Goal: Task Accomplishment & Management: Use online tool/utility

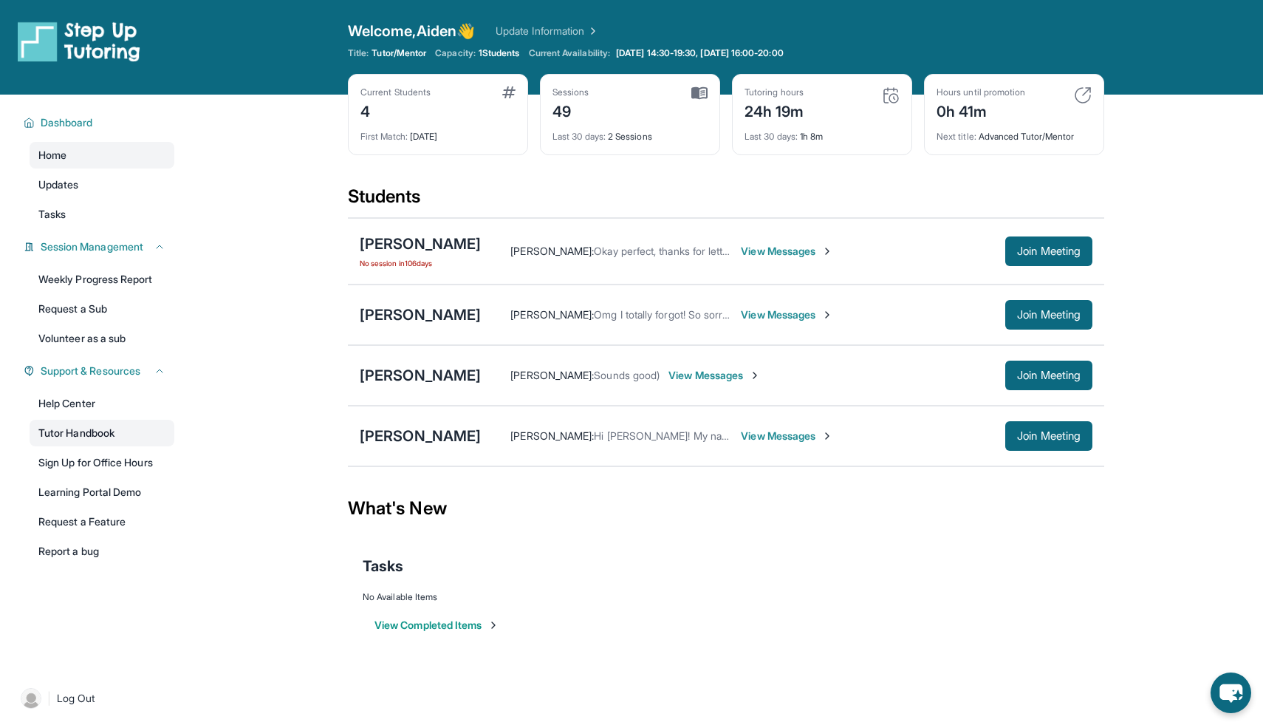
click at [109, 431] on link "Tutor Handbook" at bounding box center [102, 432] width 145 height 27
click at [886, 374] on span "Join Meeting" at bounding box center [1049, 375] width 64 height 9
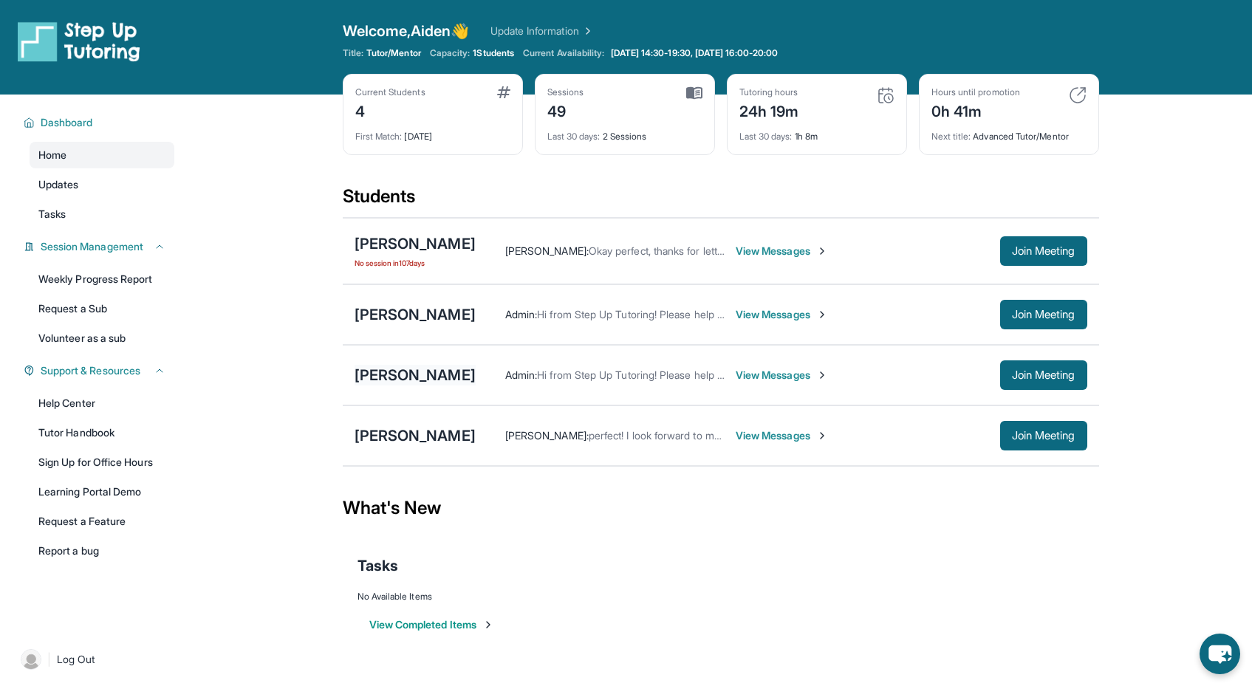
click at [419, 380] on div "[PERSON_NAME]" at bounding box center [415, 375] width 121 height 21
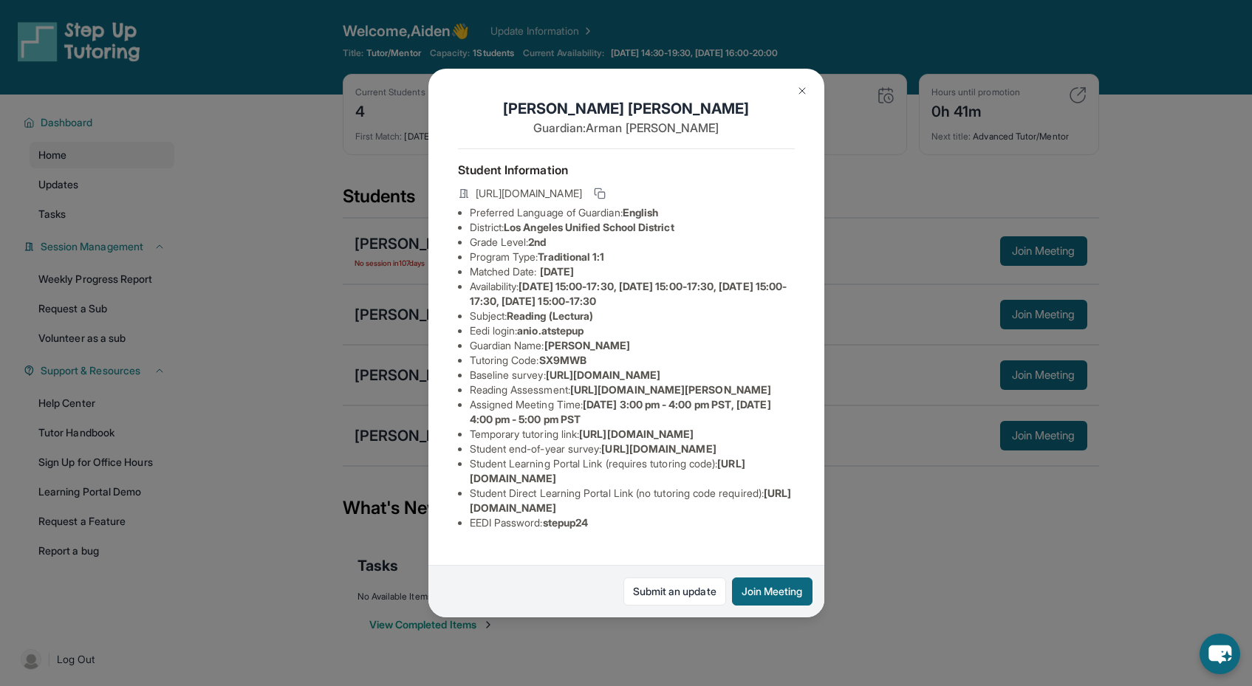
scroll to position [52, 0]
drag, startPoint x: 578, startPoint y: 392, endPoint x: 603, endPoint y: 407, distance: 29.1
click at [603, 397] on li "Reading Assessment : [URL][DOMAIN_NAME][PERSON_NAME]" at bounding box center [632, 390] width 325 height 15
copy span "[URL][DOMAIN_NAME]"
click at [609, 425] on span "[DATE] 3:00 pm - 4:00 pm PST, [DATE] 4:00 pm - 5:00 pm PST" at bounding box center [620, 411] width 301 height 27
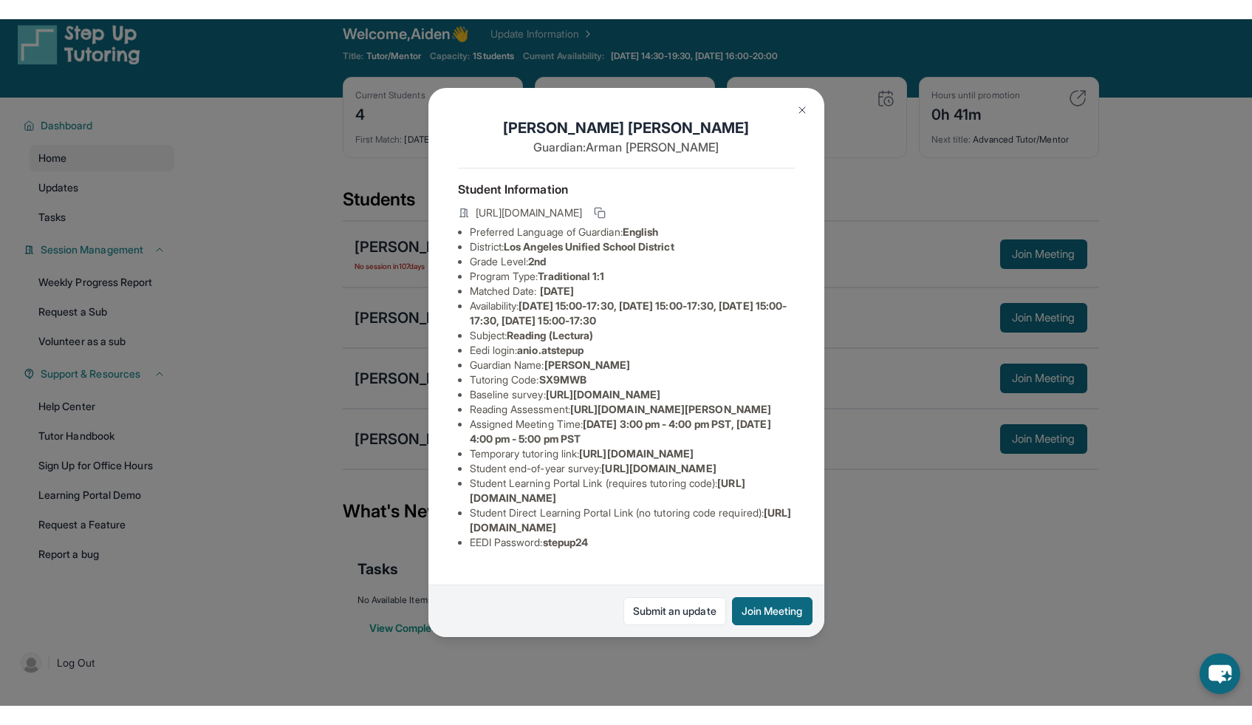
scroll to position [17, 0]
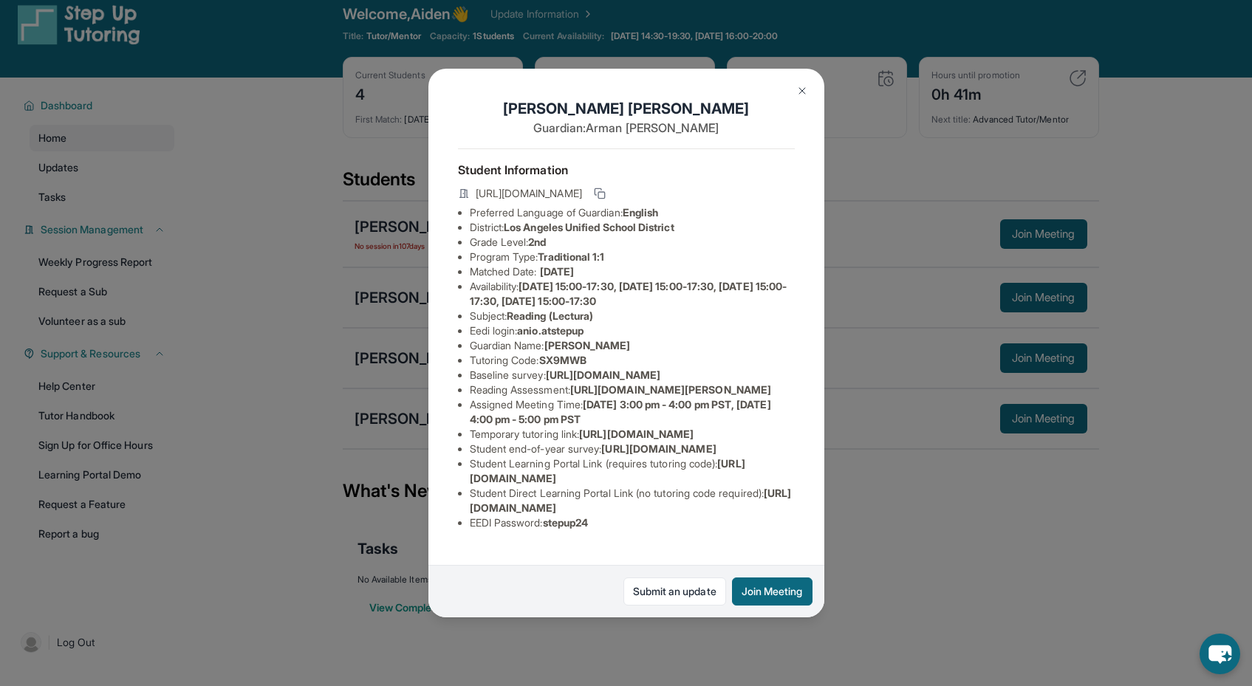
click at [258, 355] on div "[PERSON_NAME] Guardian: [PERSON_NAME] Student Information [URL][DOMAIN_NAME] Pr…" at bounding box center [626, 343] width 1252 height 686
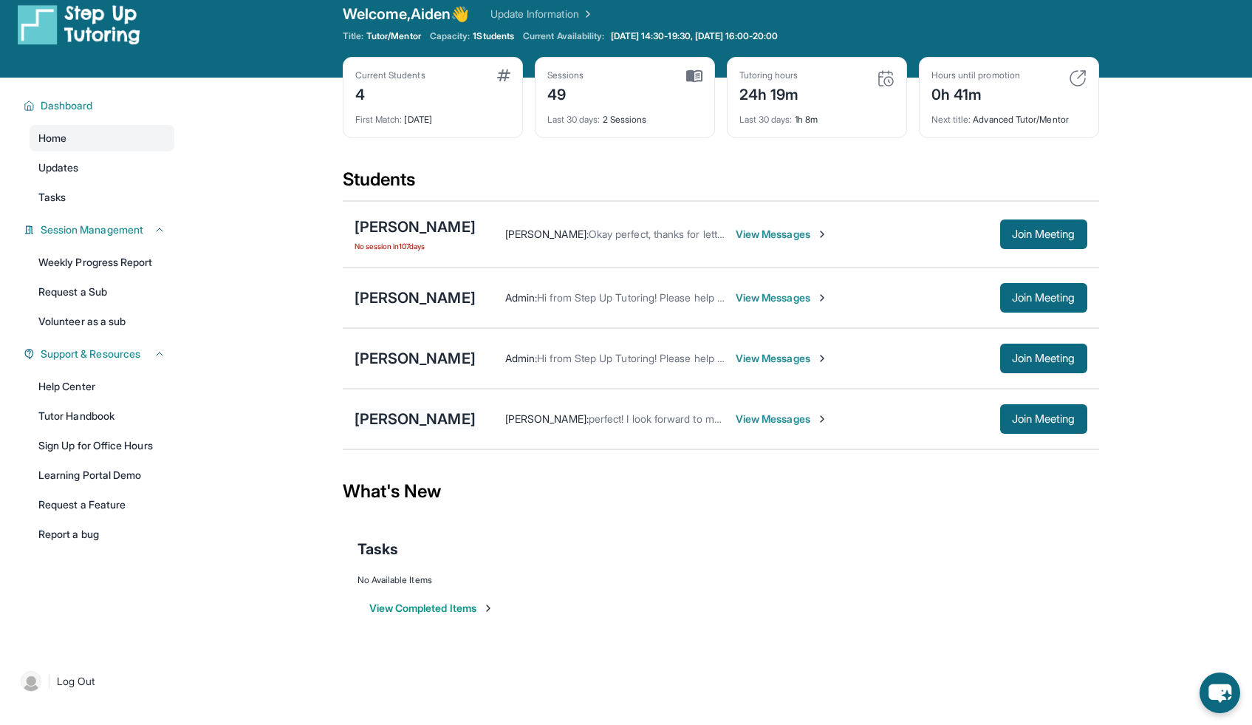
click at [474, 422] on div "[PERSON_NAME]" at bounding box center [415, 418] width 121 height 21
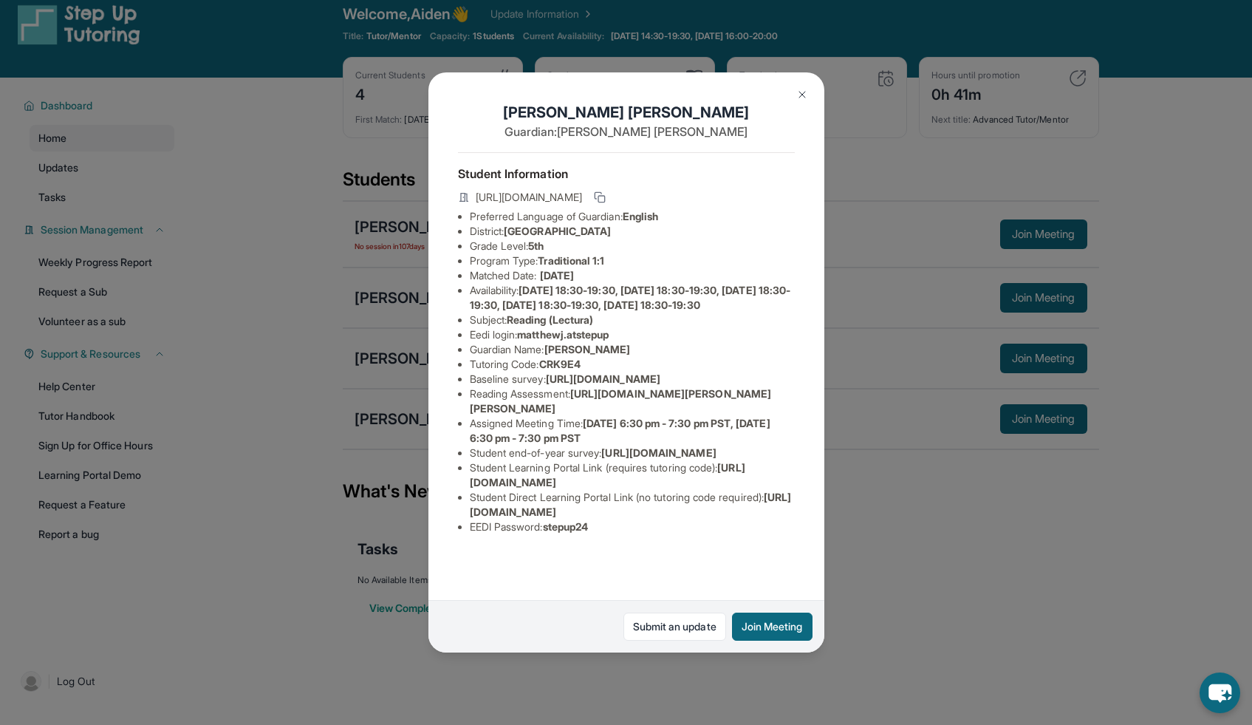
click at [872, 546] on div "[PERSON_NAME] Guardian: [PERSON_NAME] Student Information [URL][DOMAIN_NAME] Pr…" at bounding box center [626, 362] width 1252 height 725
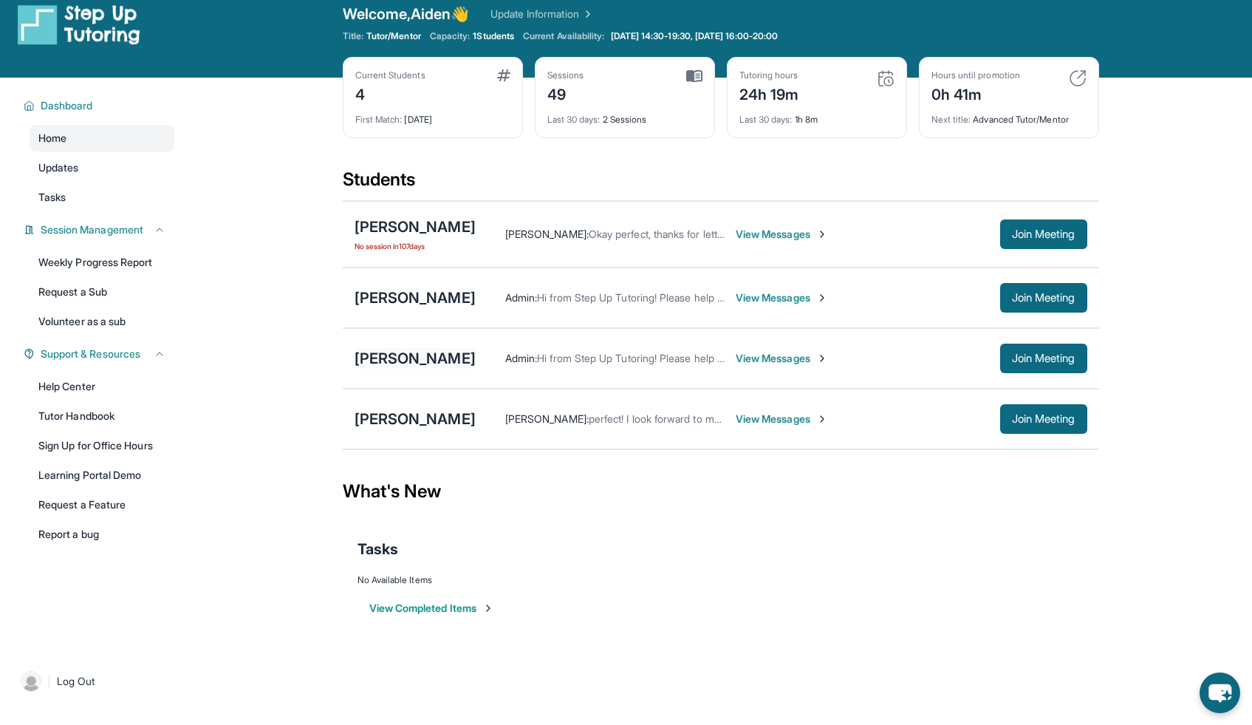
click at [402, 355] on div "[PERSON_NAME]" at bounding box center [415, 358] width 121 height 21
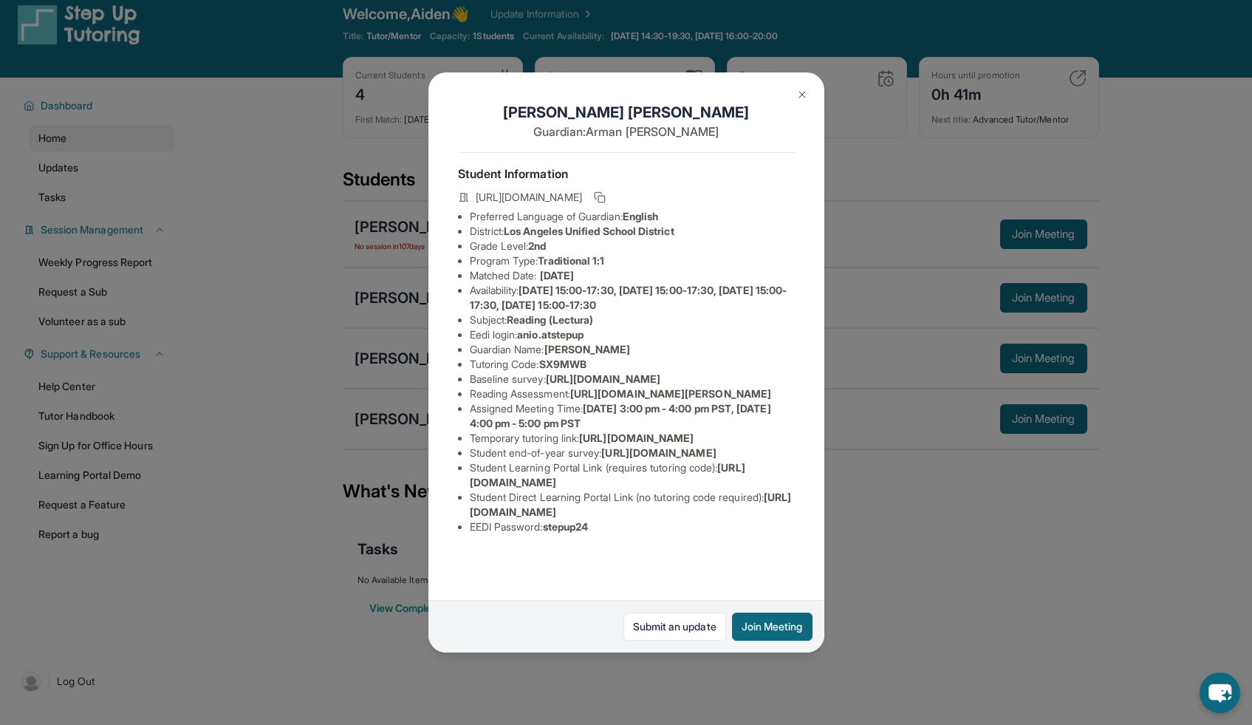
click at [580, 401] on li "Reading Assessment : [URL][DOMAIN_NAME][PERSON_NAME]" at bounding box center [632, 393] width 325 height 15
copy span "[URL][DOMAIN_NAME]"
click at [801, 95] on img at bounding box center [802, 95] width 12 height 12
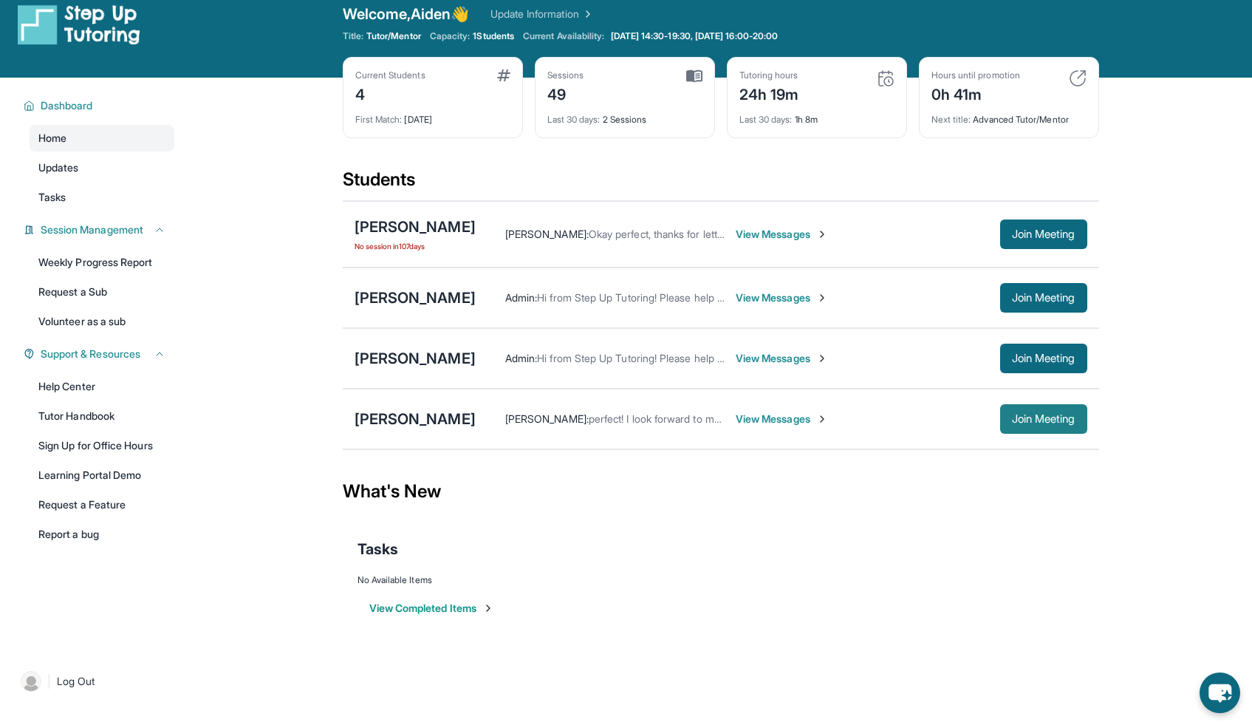
click at [886, 414] on span "Join Meeting" at bounding box center [1044, 418] width 64 height 9
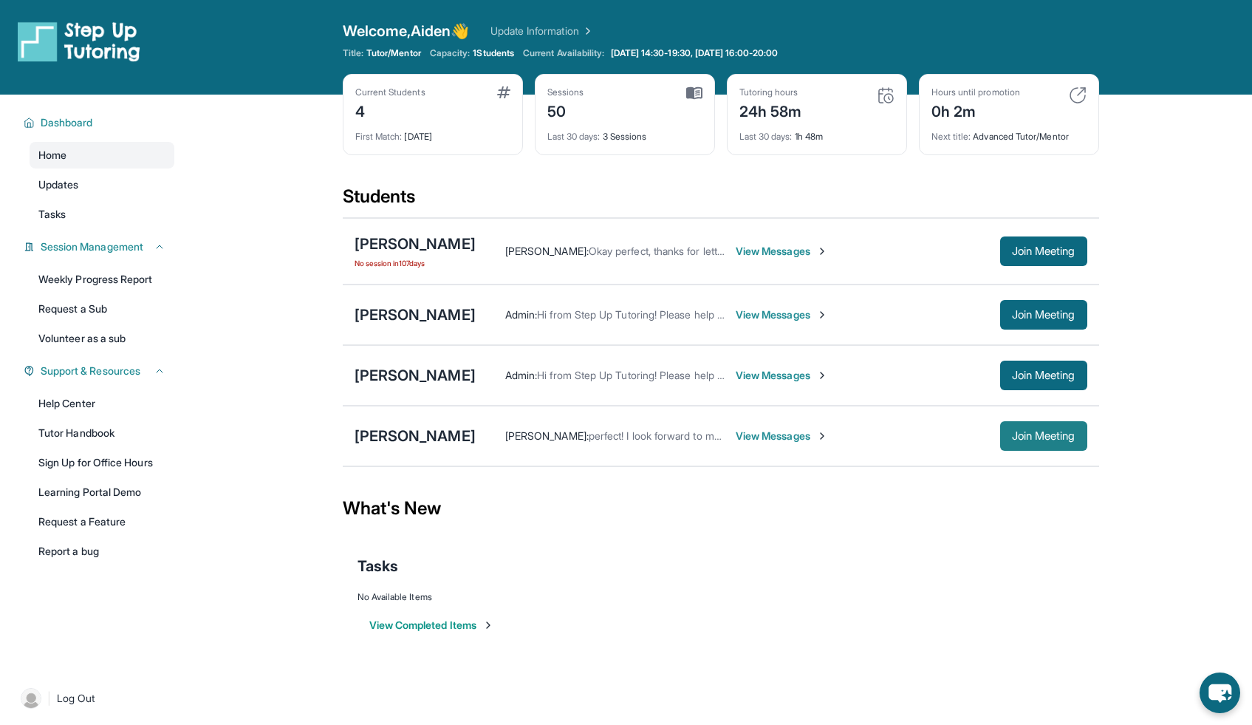
click at [1035, 440] on span "Join Meeting" at bounding box center [1044, 435] width 64 height 9
